Goal: Use online tool/utility: Utilize a website feature to perform a specific function

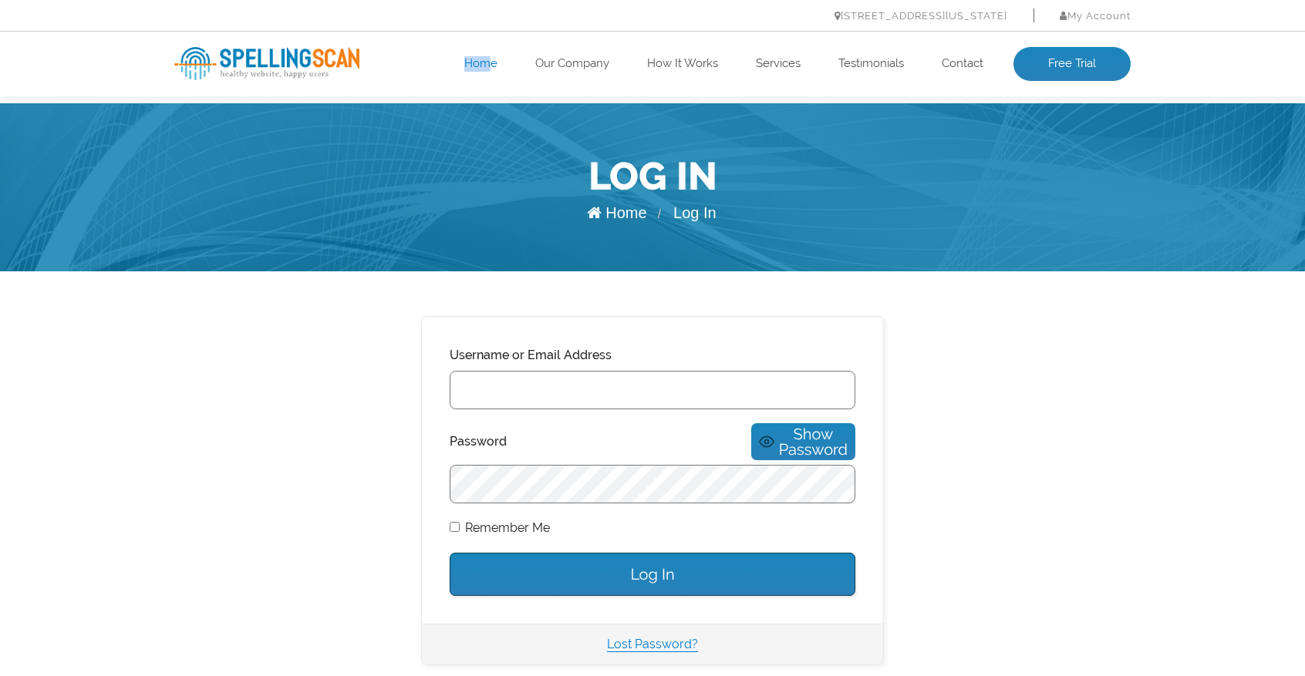
click at [487, 58] on ul "Home Our Company How It Works Services Testimonials Contact Free Trial" at bounding box center [748, 64] width 765 height 34
click at [484, 69] on link "Home" at bounding box center [480, 63] width 33 height 15
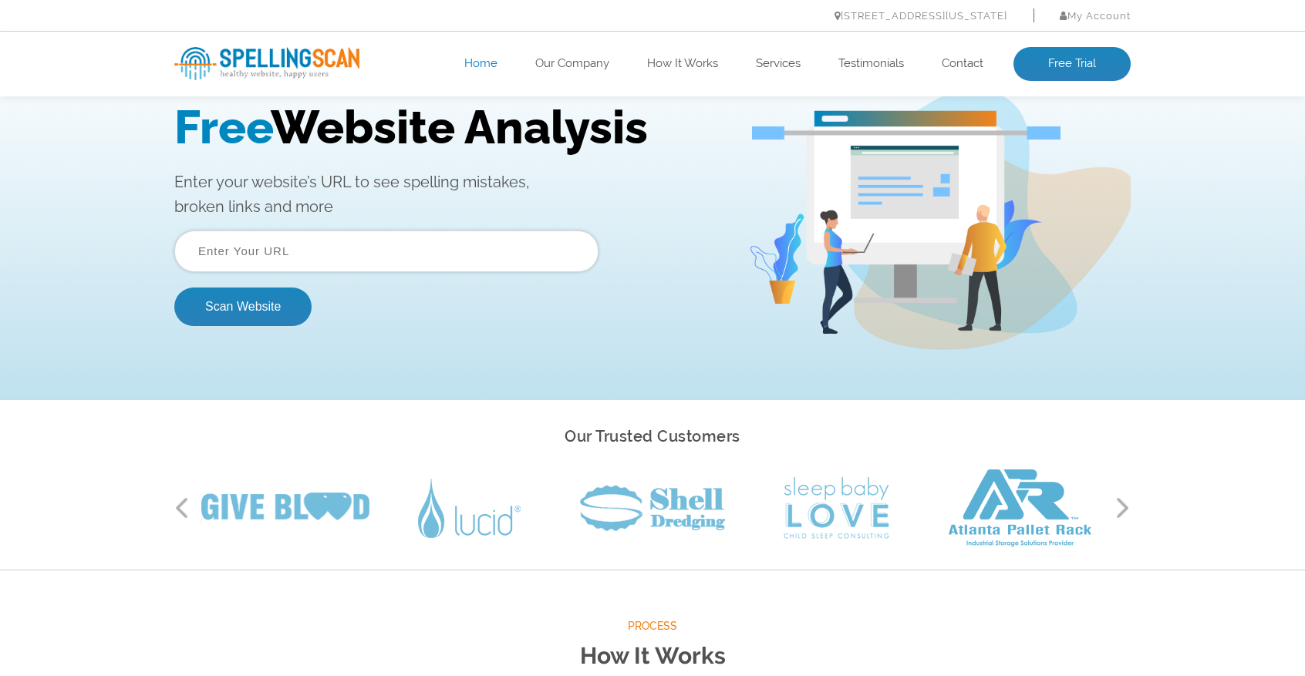
scroll to position [106, 0]
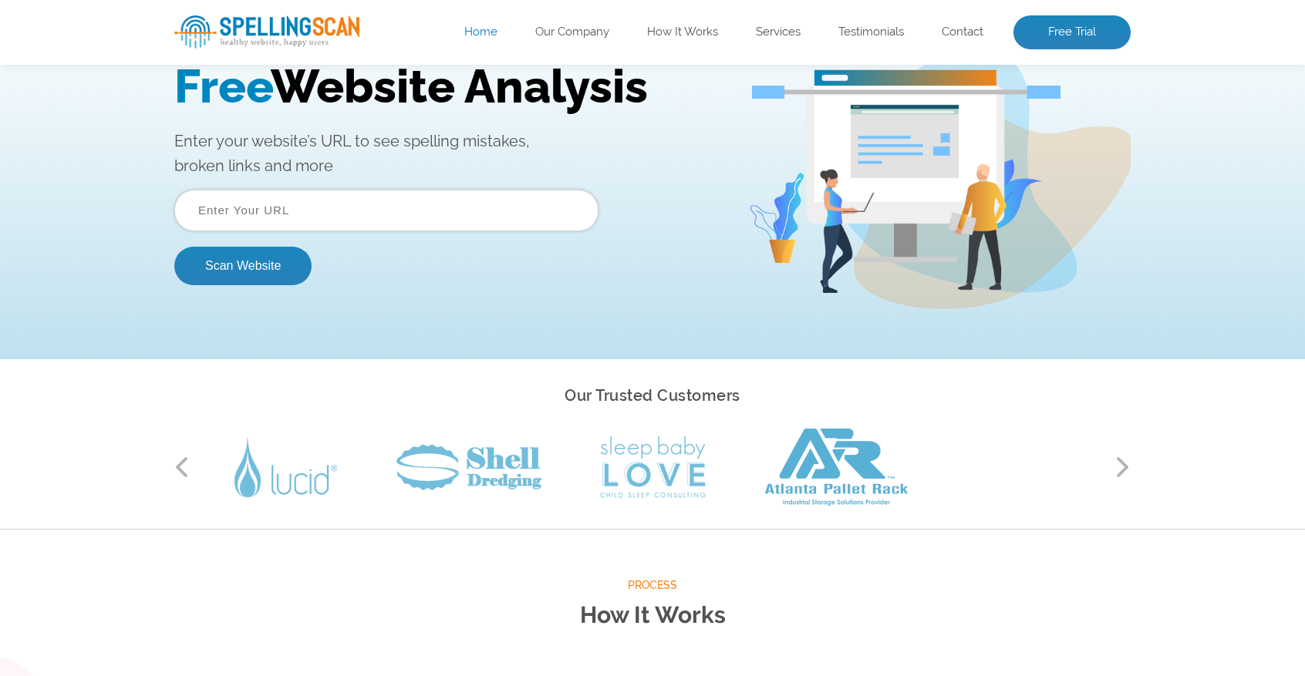
click at [425, 219] on input "text" at bounding box center [386, 211] width 424 height 42
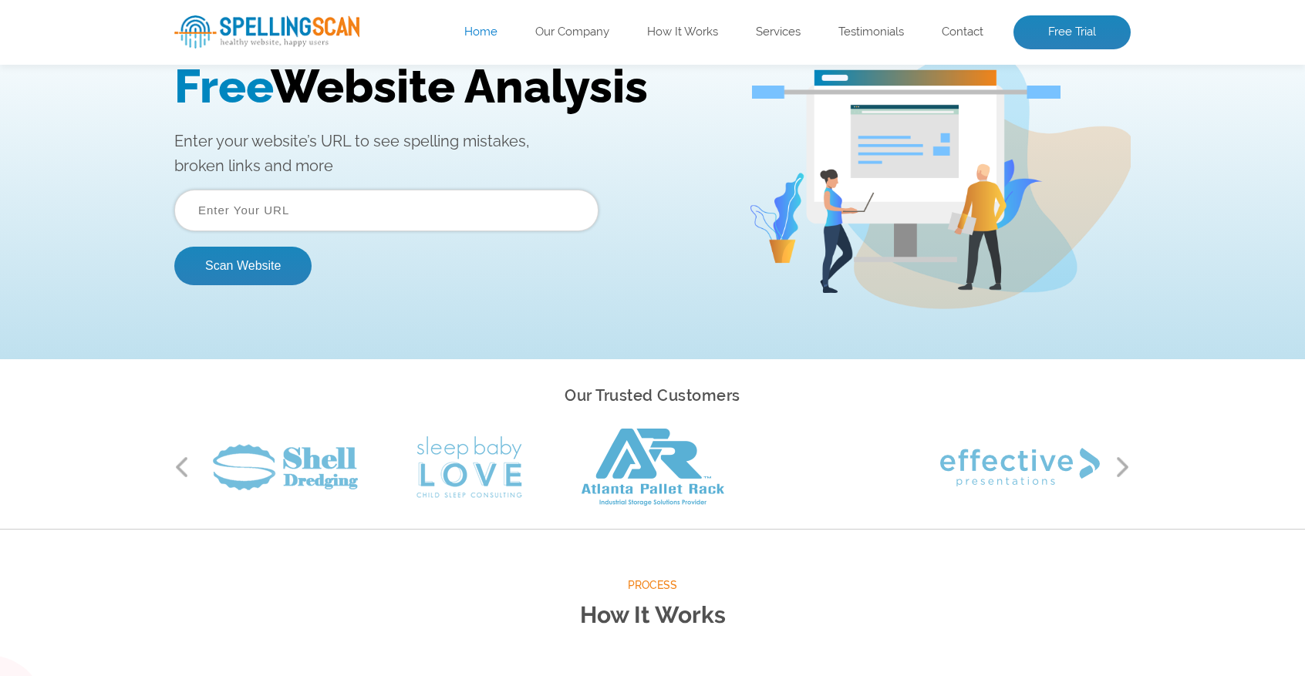
paste input "[URL][DOMAIN_NAME]"
click at [242, 258] on button "Scan Website" at bounding box center [242, 266] width 137 height 39
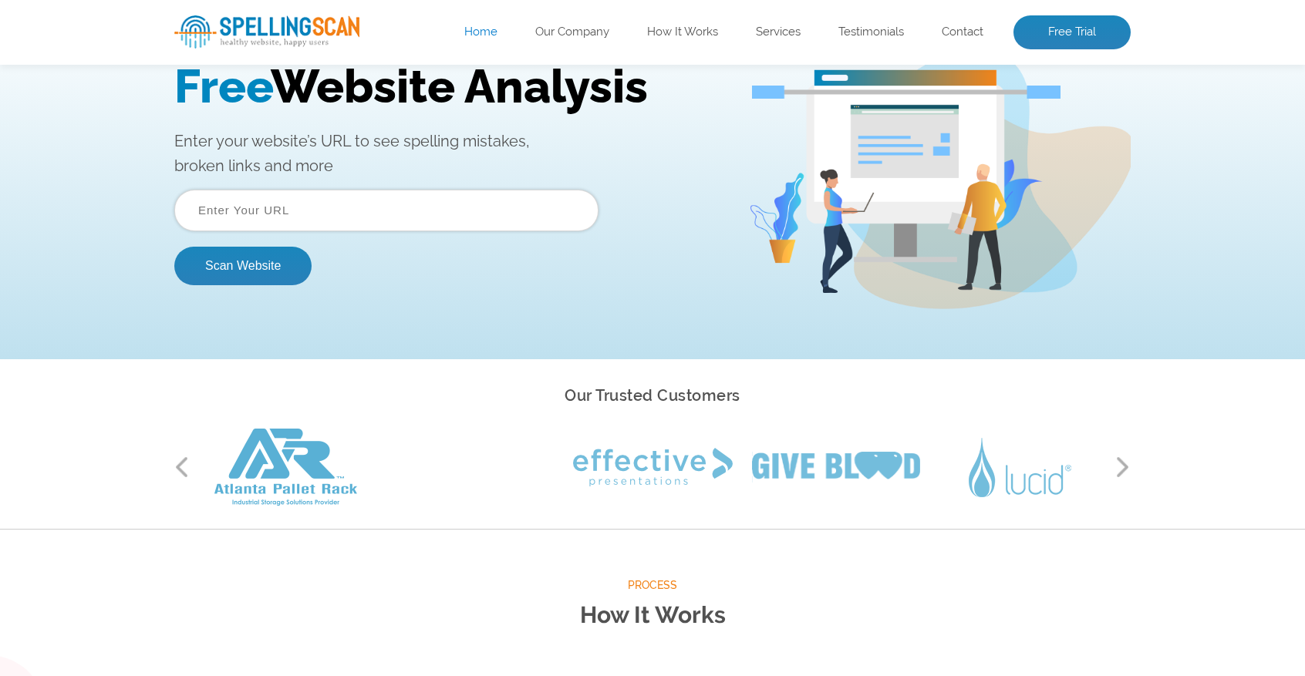
scroll to position [0, 0]
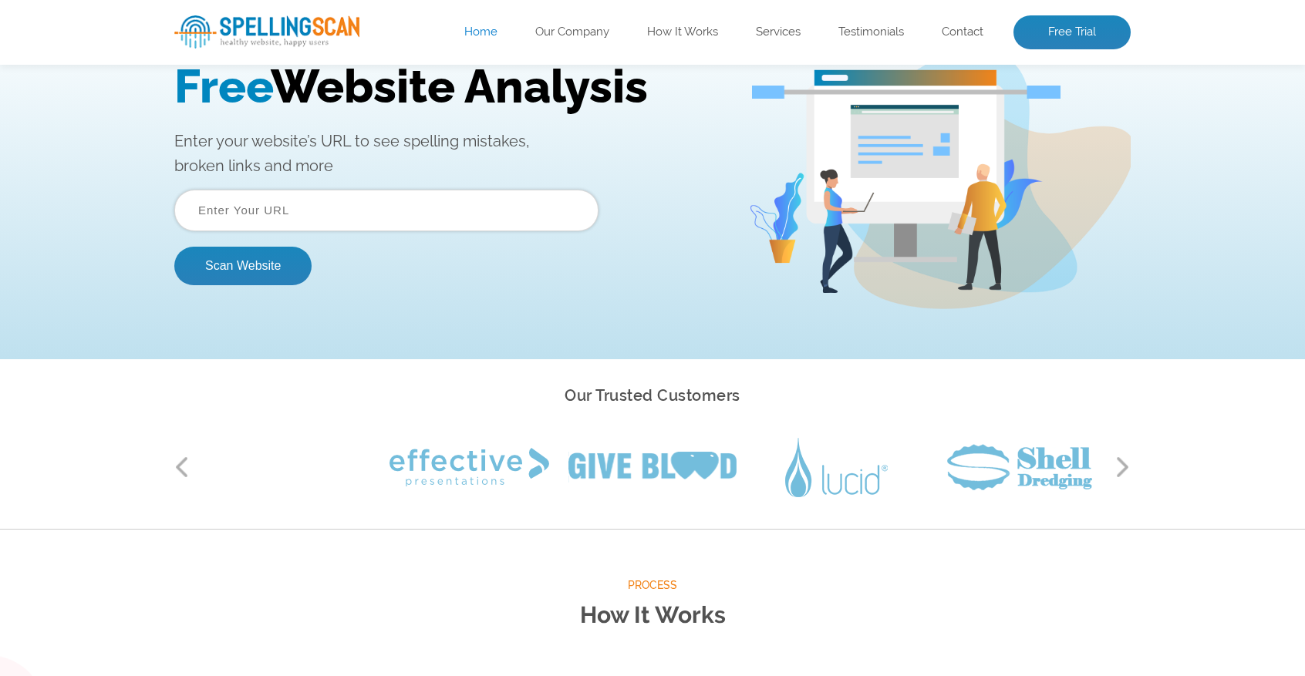
click at [409, 213] on input "text" at bounding box center [386, 211] width 424 height 42
paste input "[URL][DOMAIN_NAME]"
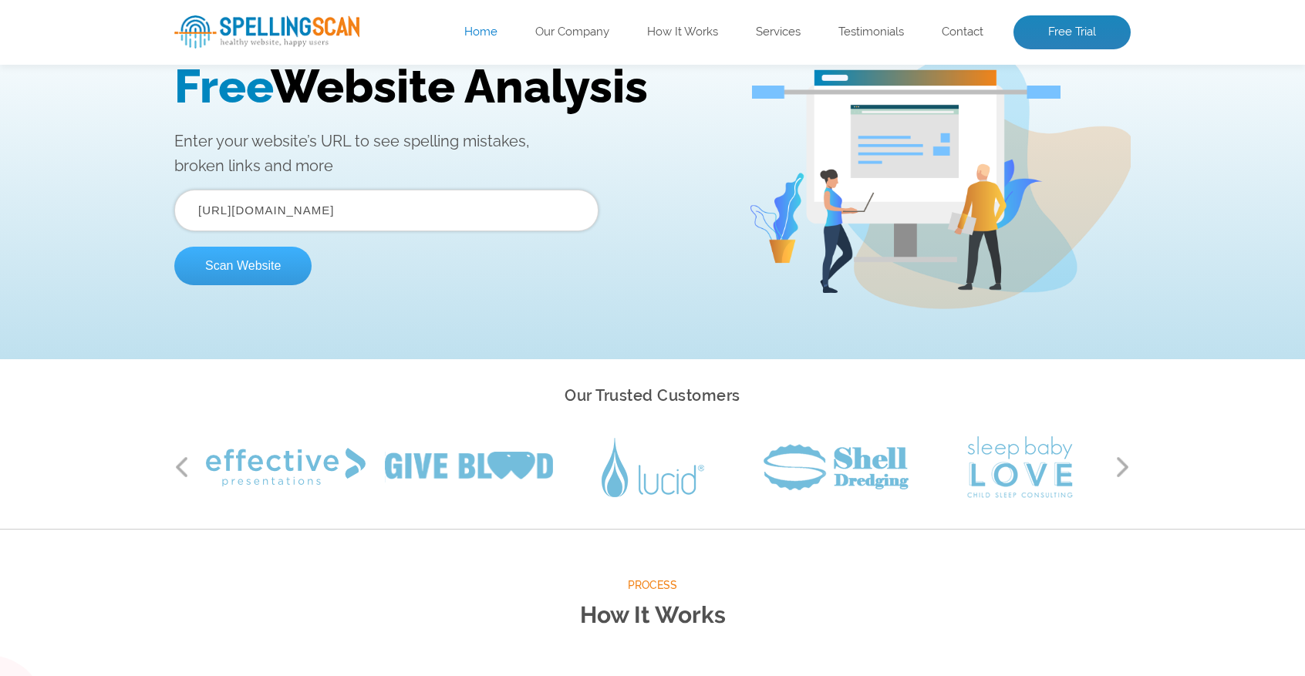
type input "[URL][DOMAIN_NAME]"
click at [257, 264] on button "Scan Website" at bounding box center [242, 266] width 137 height 39
